Goal: Task Accomplishment & Management: Complete application form

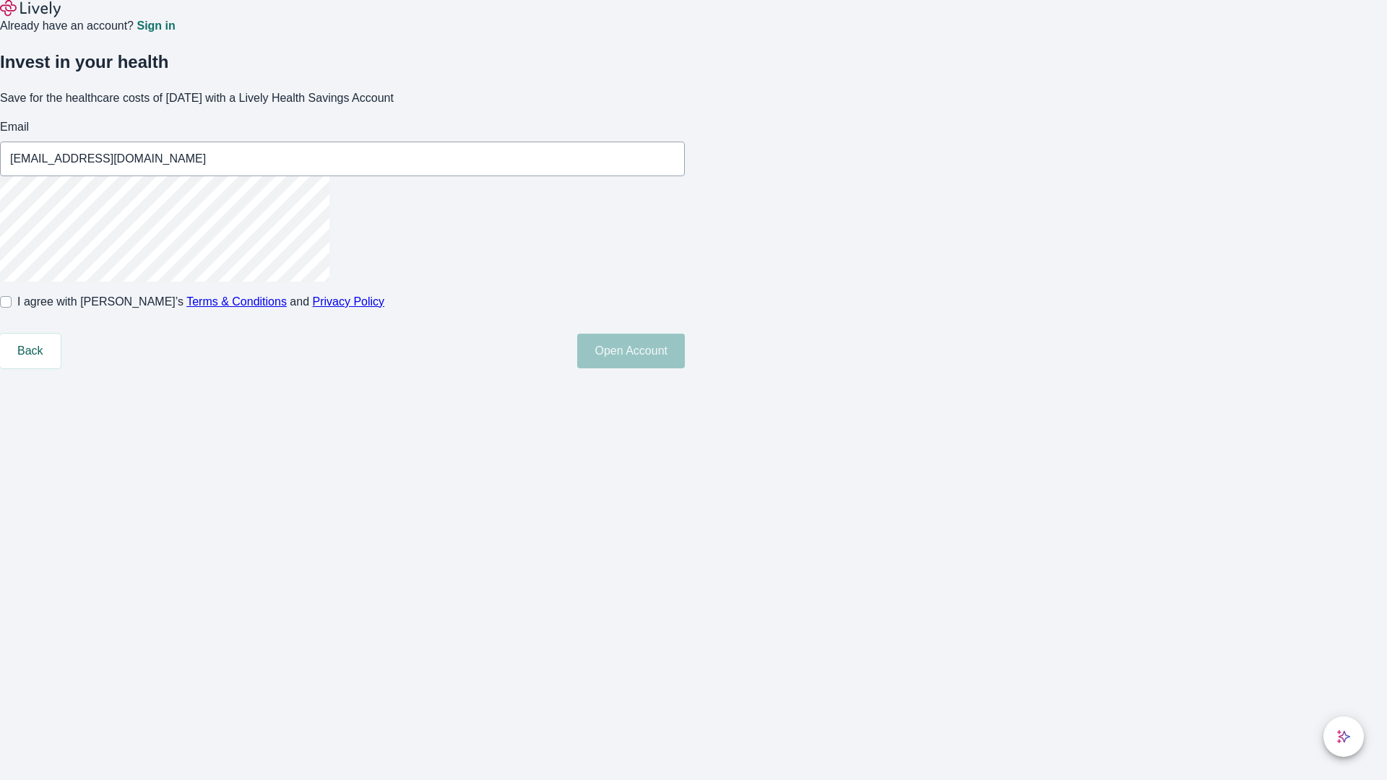
click at [12, 308] on input "I agree with Lively’s Terms & Conditions and Privacy Policy" at bounding box center [6, 302] width 12 height 12
checkbox input "true"
click at [685, 368] on button "Open Account" at bounding box center [631, 351] width 108 height 35
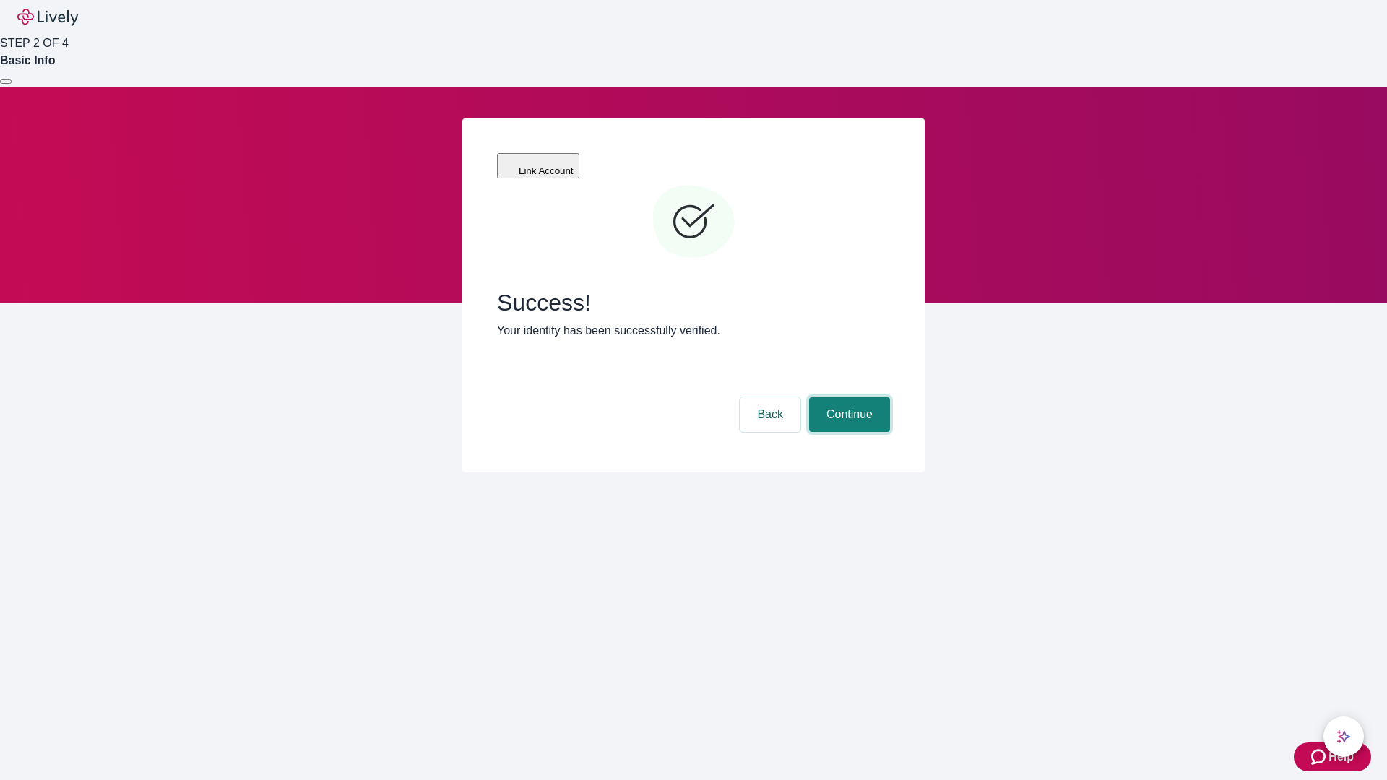
click at [847, 397] on button "Continue" at bounding box center [849, 414] width 81 height 35
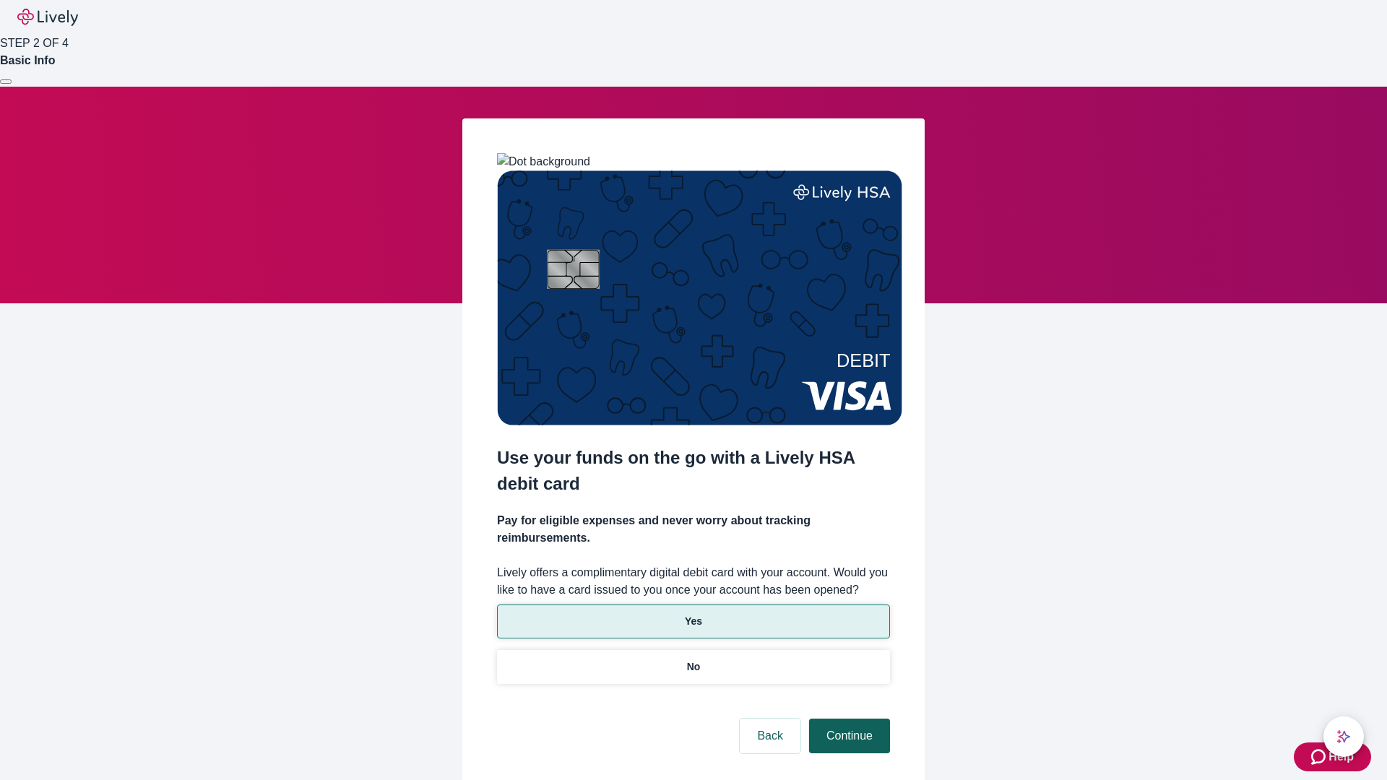
click at [693, 660] on p "No" at bounding box center [694, 667] width 14 height 15
click at [847, 719] on button "Continue" at bounding box center [849, 736] width 81 height 35
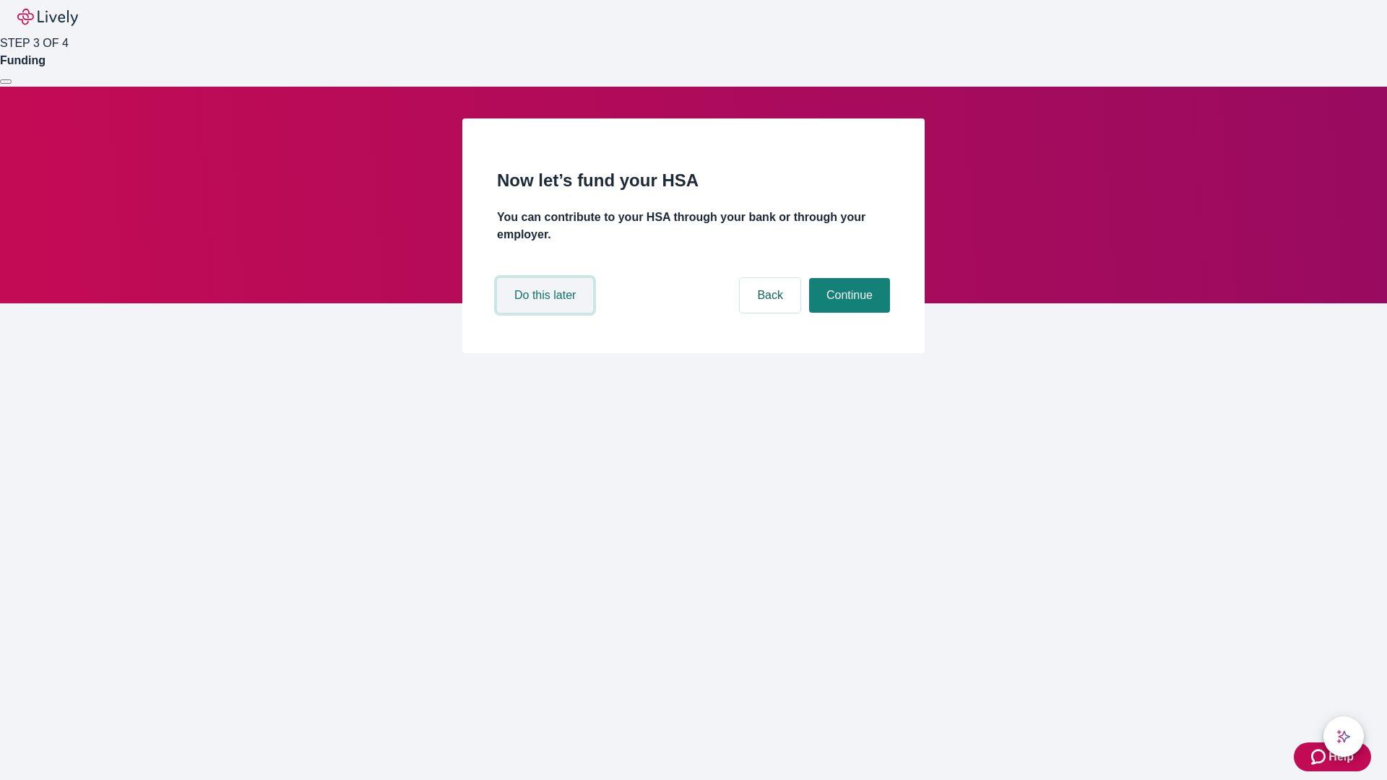
click at [547, 313] on button "Do this later" at bounding box center [545, 295] width 96 height 35
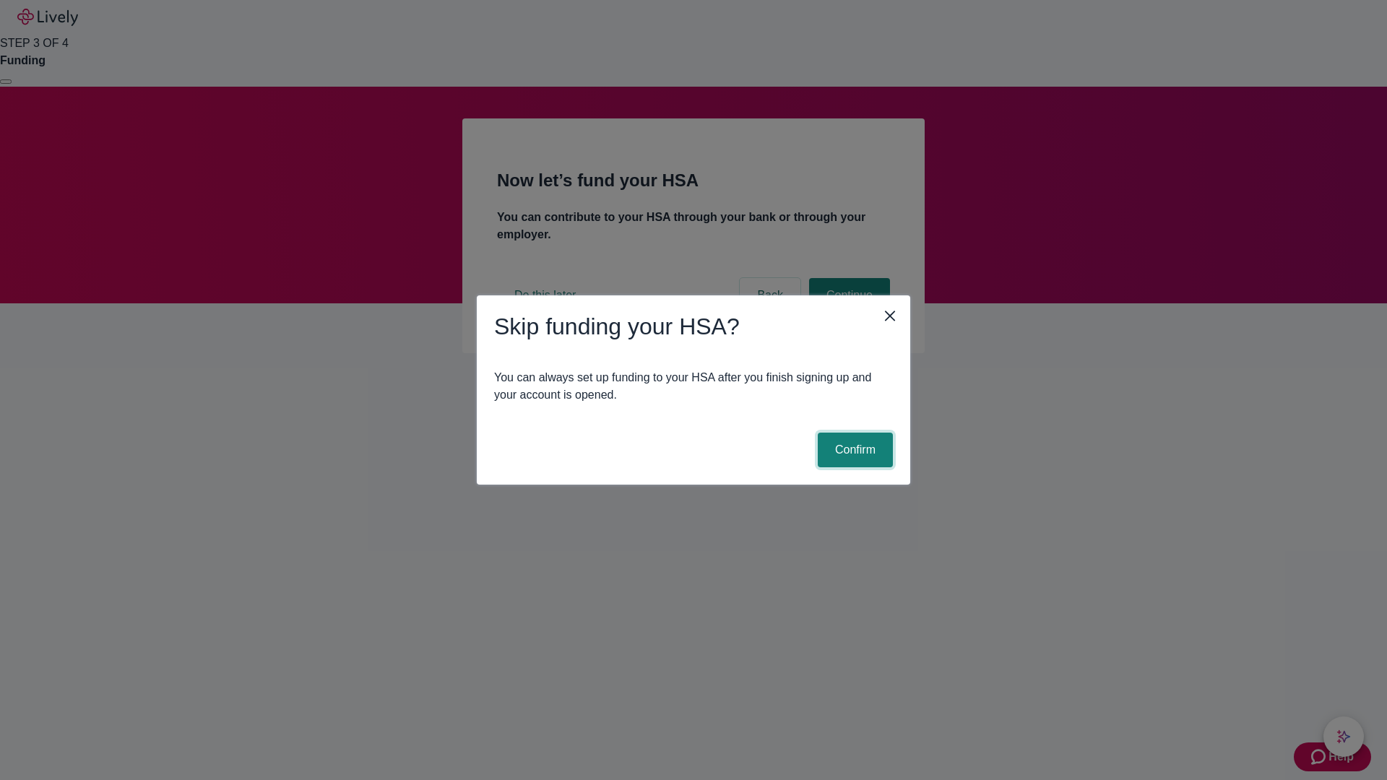
click at [853, 450] on button "Confirm" at bounding box center [855, 450] width 75 height 35
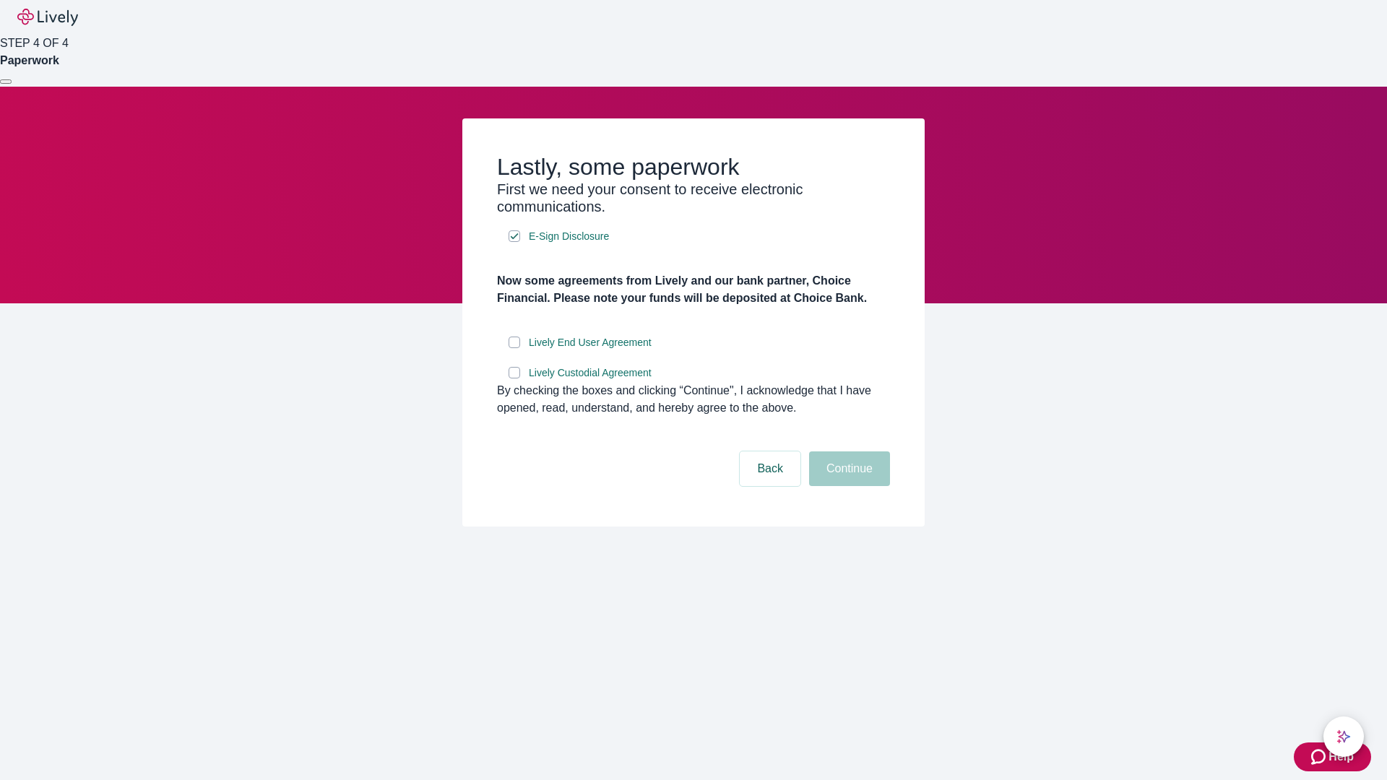
click at [514, 348] on input "Lively End User Agreement" at bounding box center [515, 343] width 12 height 12
checkbox input "true"
click at [514, 379] on input "Lively Custodial Agreement" at bounding box center [515, 373] width 12 height 12
checkbox input "true"
click at [847, 486] on button "Continue" at bounding box center [849, 469] width 81 height 35
